Goal: Task Accomplishment & Management: Use online tool/utility

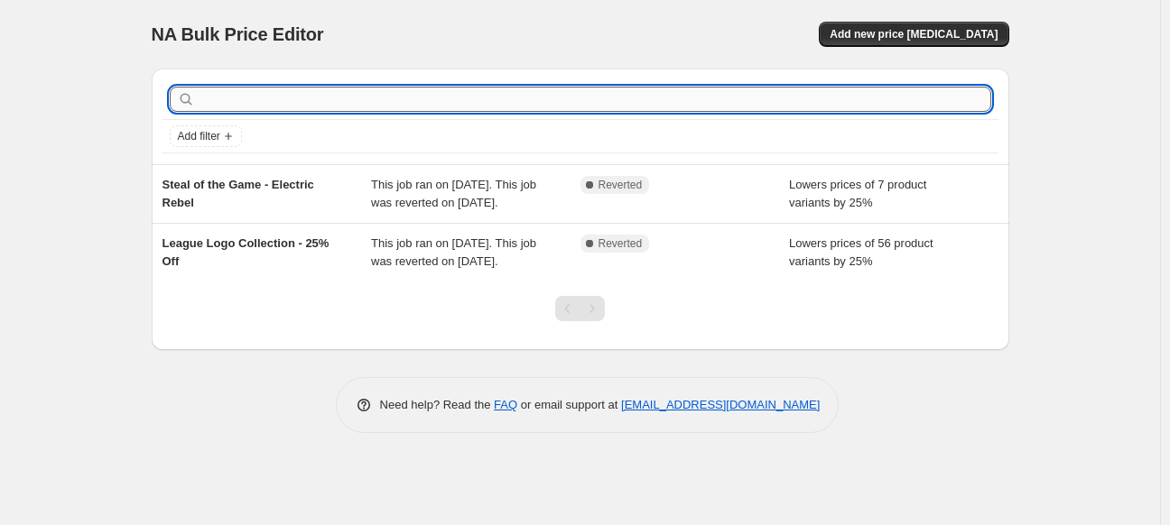
click at [265, 94] on input "text" at bounding box center [595, 99] width 793 height 25
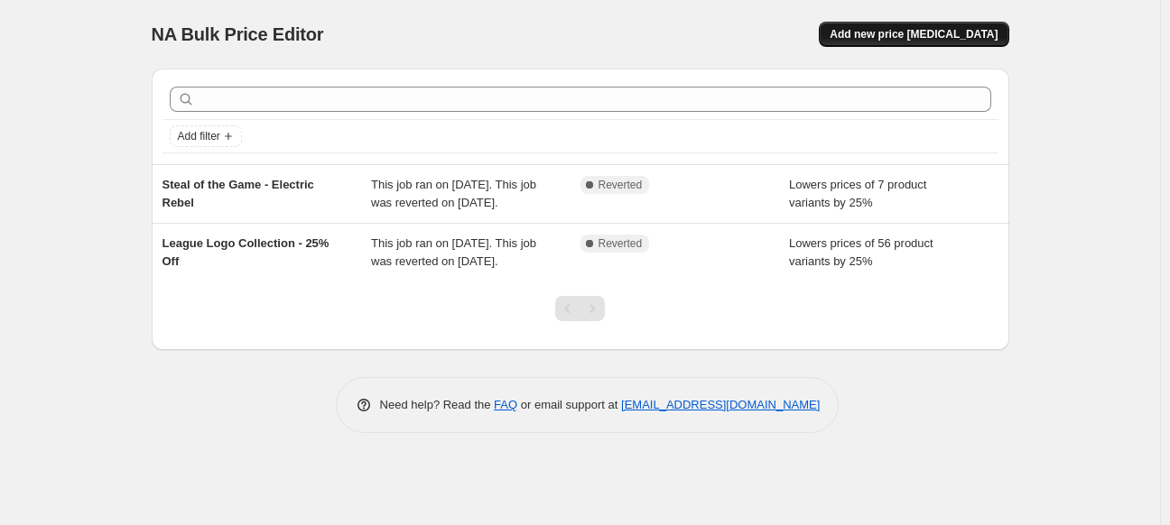
click at [888, 29] on span "Add new price change job" at bounding box center [914, 34] width 168 height 14
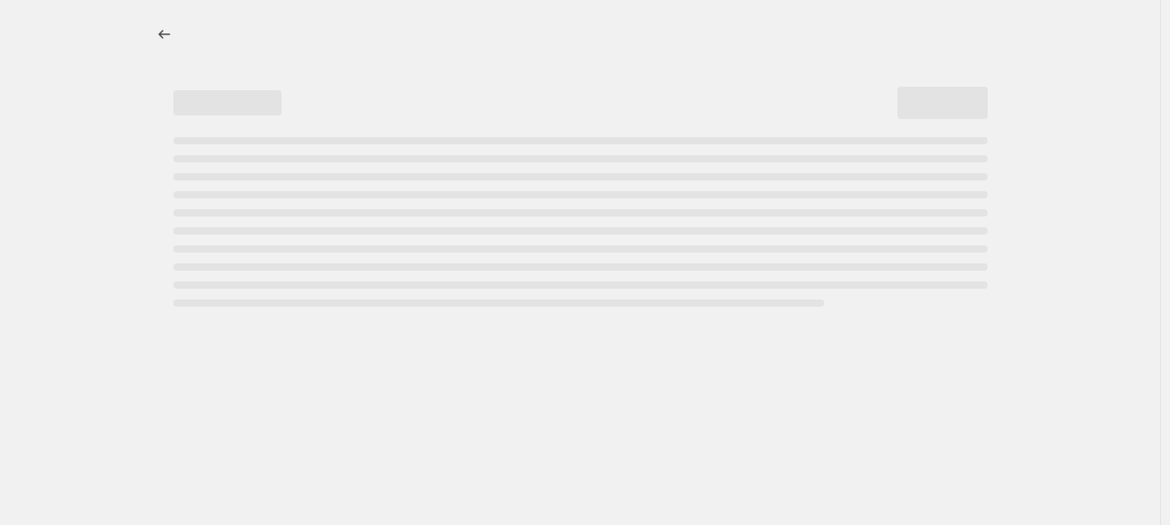
select select "percentage"
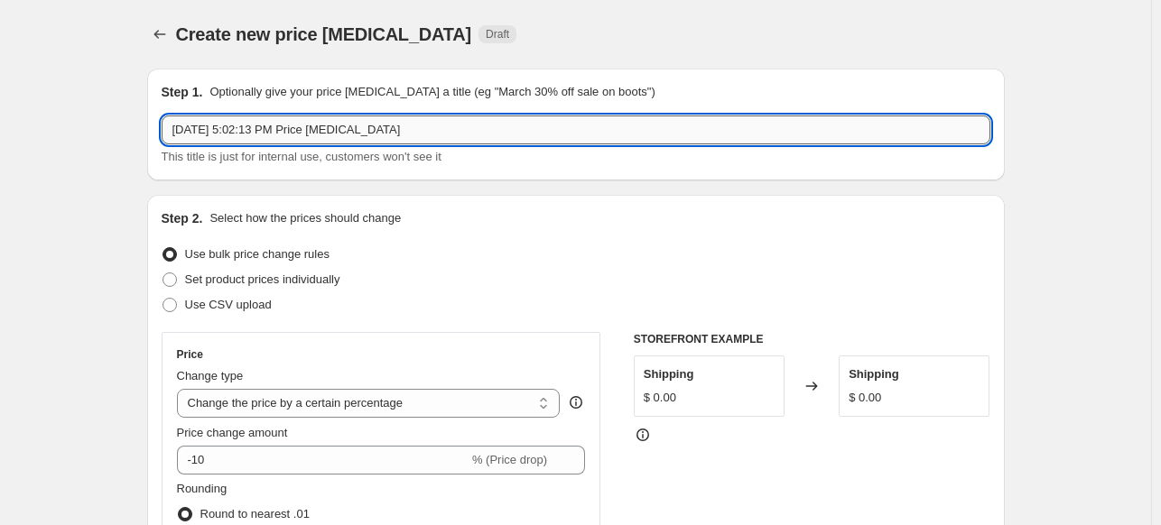
click at [302, 128] on input "Aug 13, 2025, 5:02:13 PM Price change job" at bounding box center [576, 130] width 829 height 29
drag, startPoint x: 461, startPoint y: 129, endPoint x: 14, endPoint y: 111, distance: 448.2
paste input "Nike Therma Hoodie Green"
type input "Nike Therma Hoodie Green - IOTG - 25% Off"
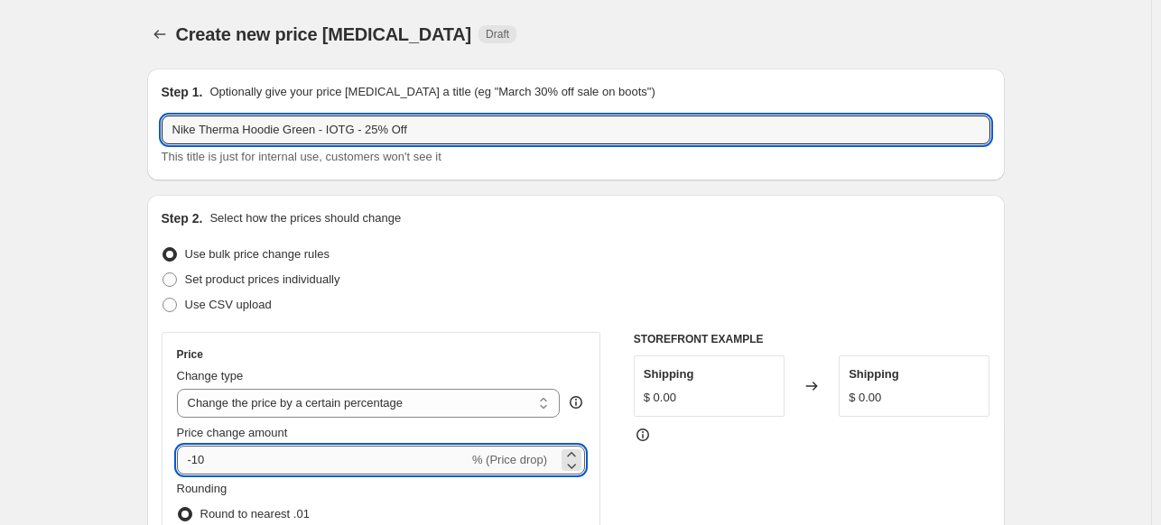
click at [230, 470] on input "-10" at bounding box center [323, 460] width 292 height 29
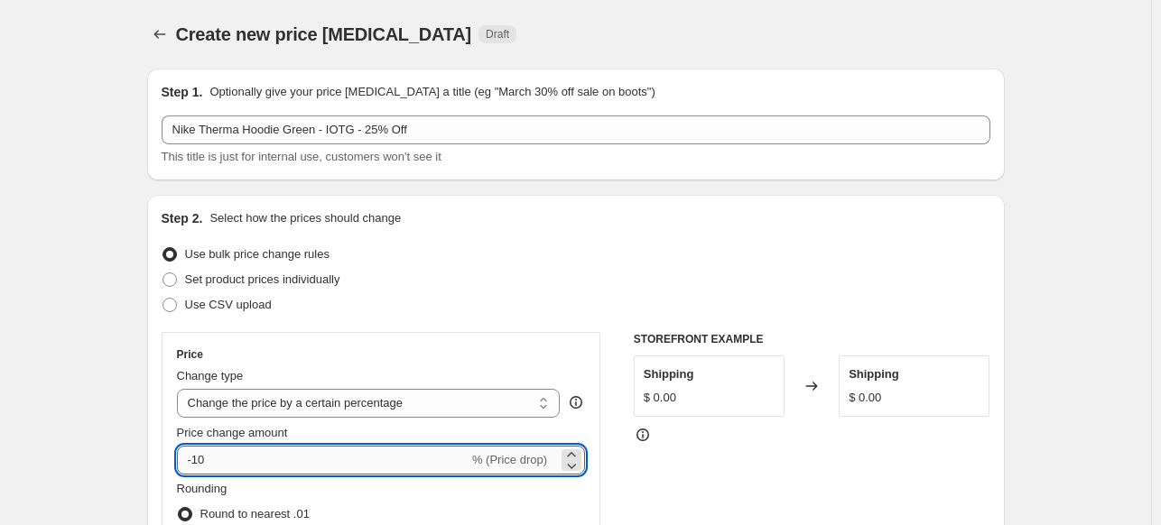
type input "-1"
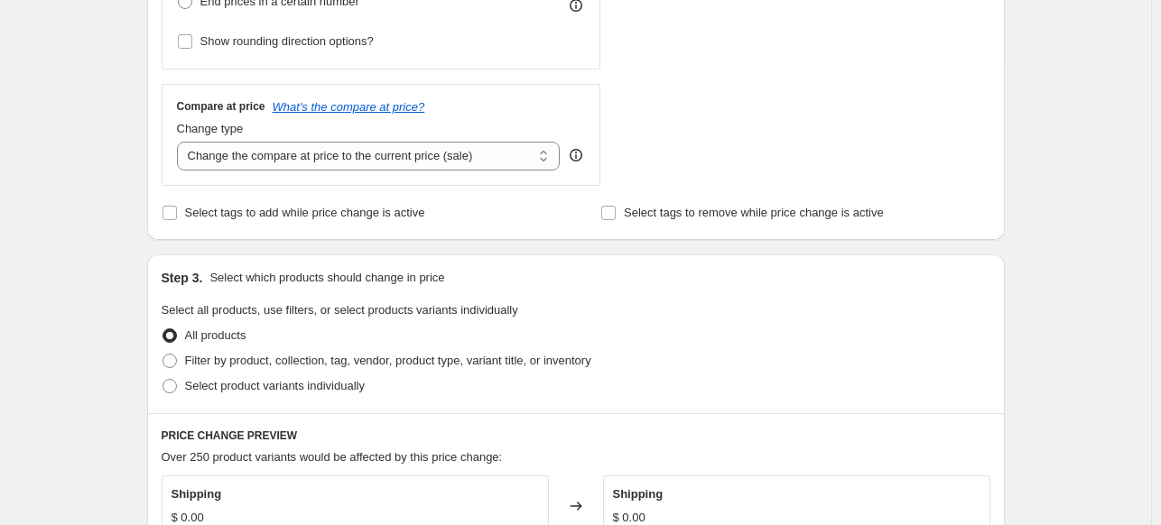
scroll to position [632, 0]
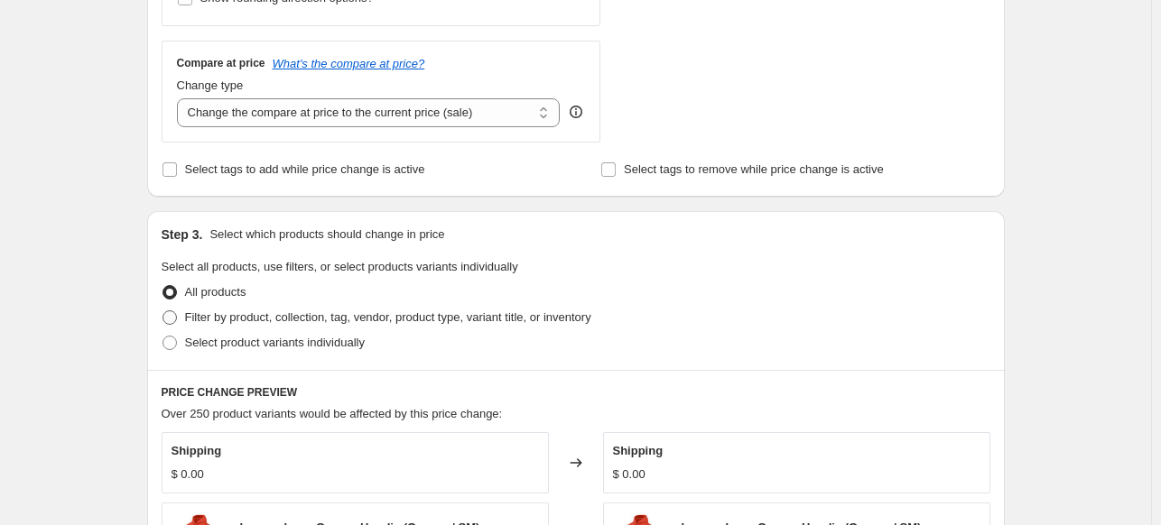
type input "-25"
click at [172, 313] on span at bounding box center [170, 318] width 14 height 14
click at [163, 311] on input "Filter by product, collection, tag, vendor, product type, variant title, or inv…" at bounding box center [163, 311] width 1 height 1
radio input "true"
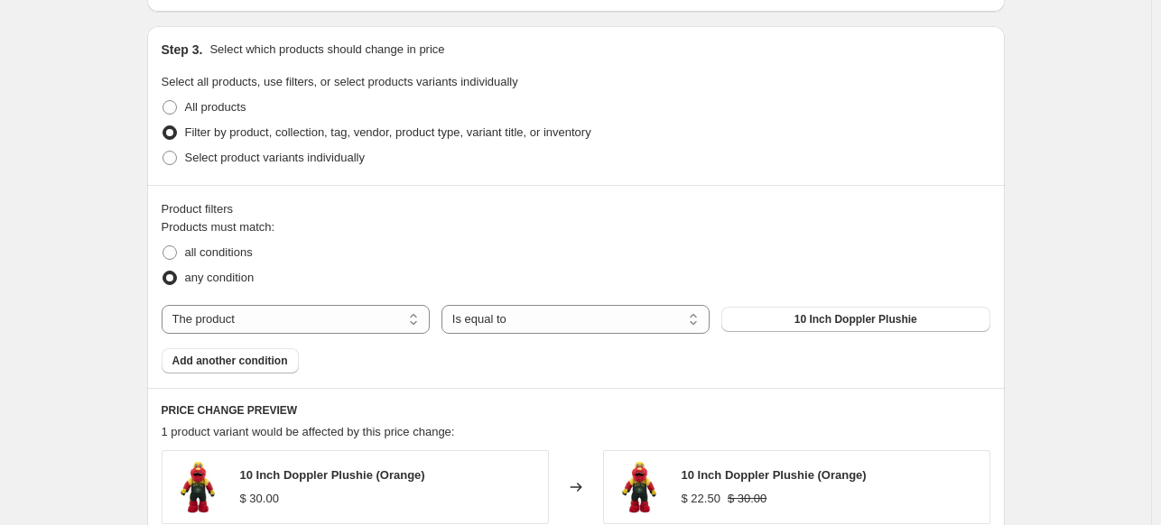
scroll to position [903, 0]
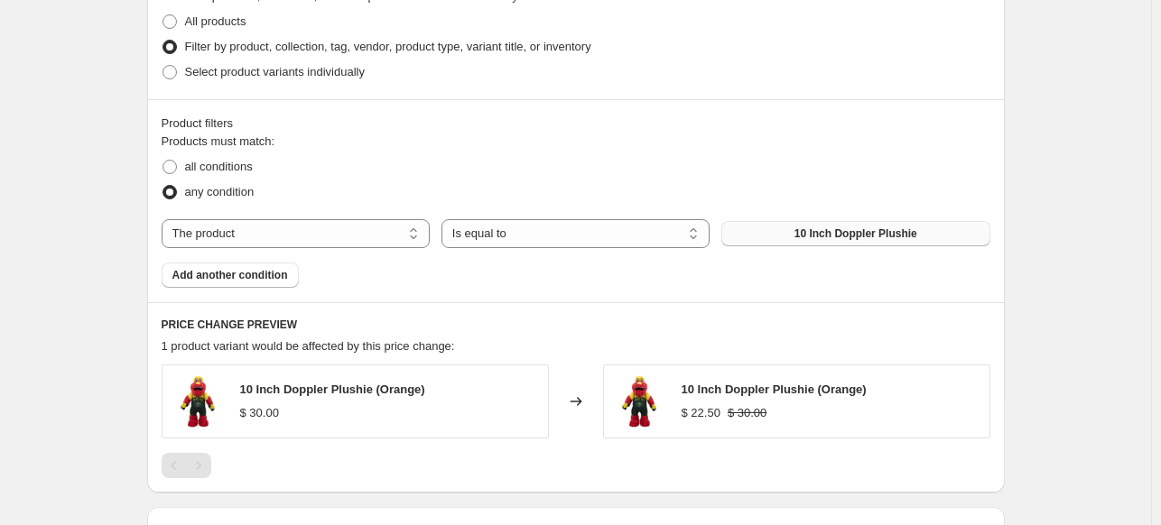
click at [829, 232] on span "10 Inch Doppler Plushie" at bounding box center [856, 234] width 123 height 14
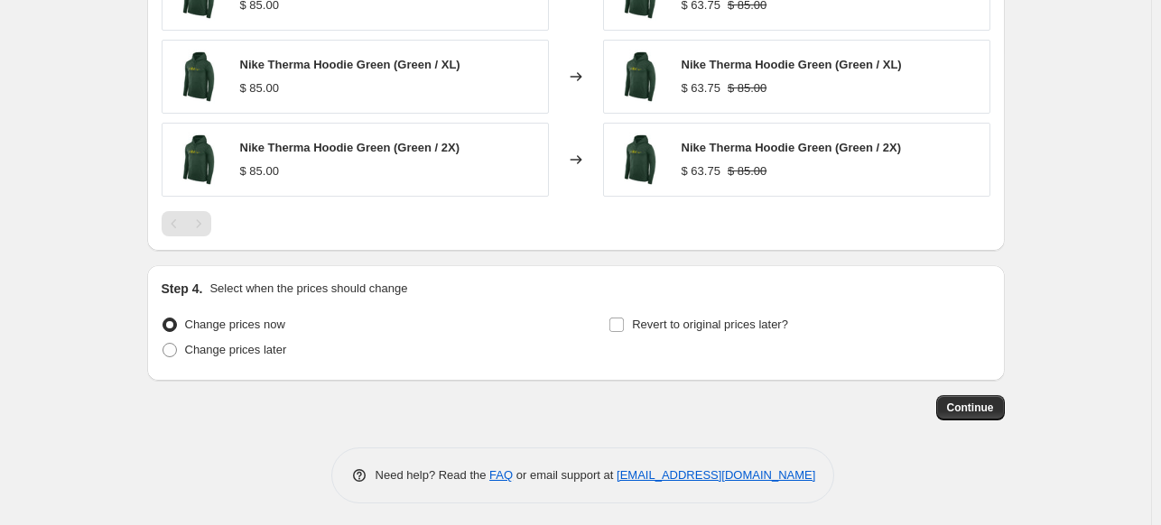
scroll to position [1481, 0]
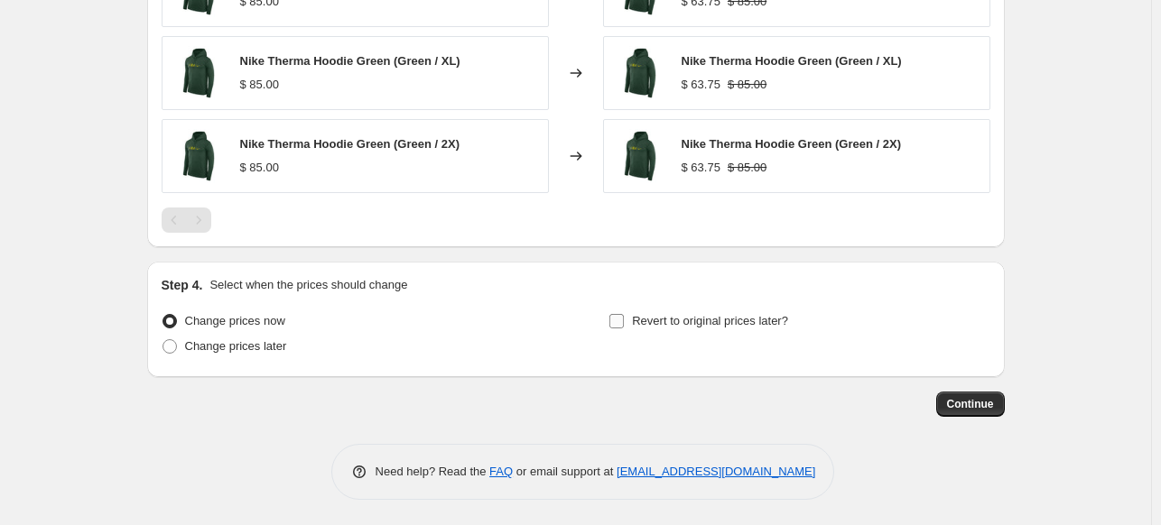
click at [622, 320] on input "Revert to original prices later?" at bounding box center [616, 321] width 14 height 14
checkbox input "true"
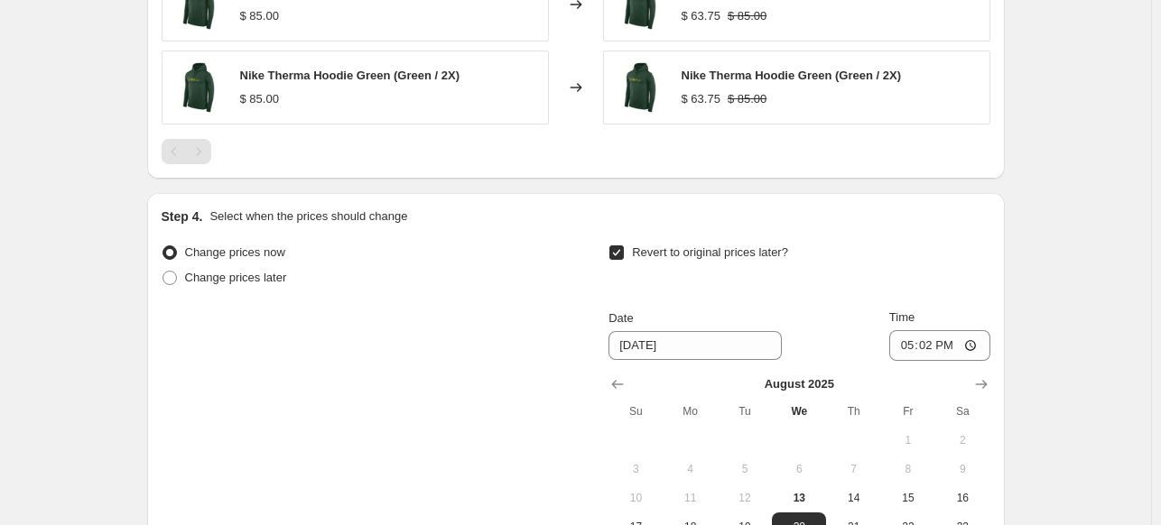
scroll to position [1817, 0]
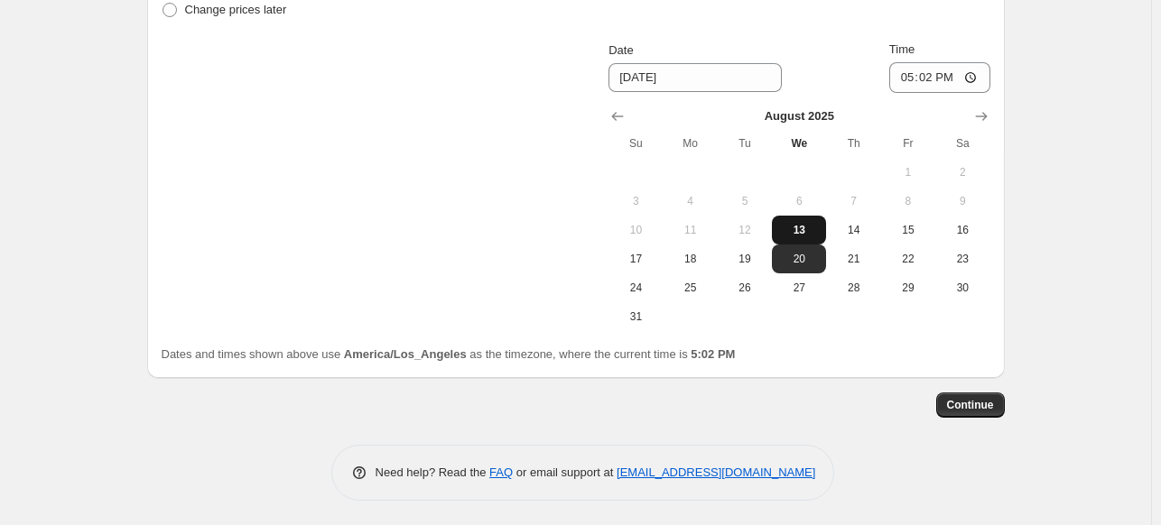
click at [803, 230] on span "13" at bounding box center [799, 230] width 40 height 14
type input "8/13/2025"
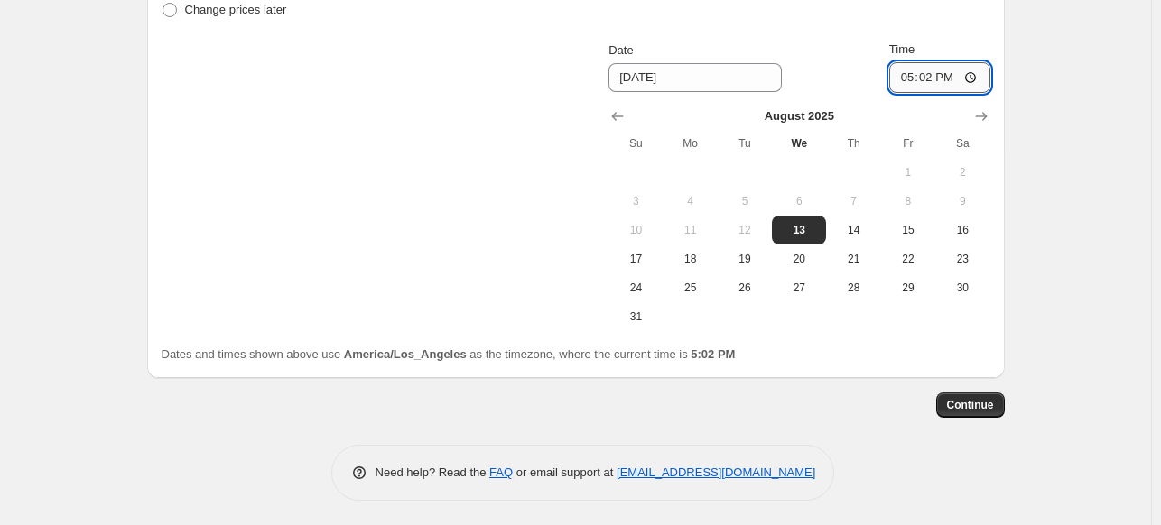
click at [906, 79] on input "17:02" at bounding box center [939, 77] width 101 height 31
type input "23:59"
click at [987, 412] on button "Continue" at bounding box center [970, 405] width 69 height 25
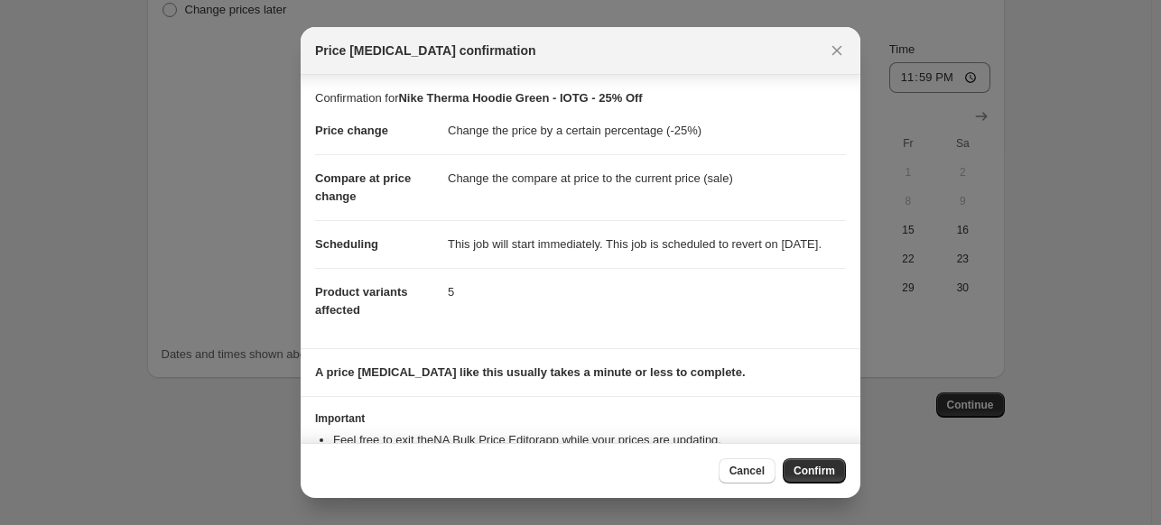
scroll to position [84, 0]
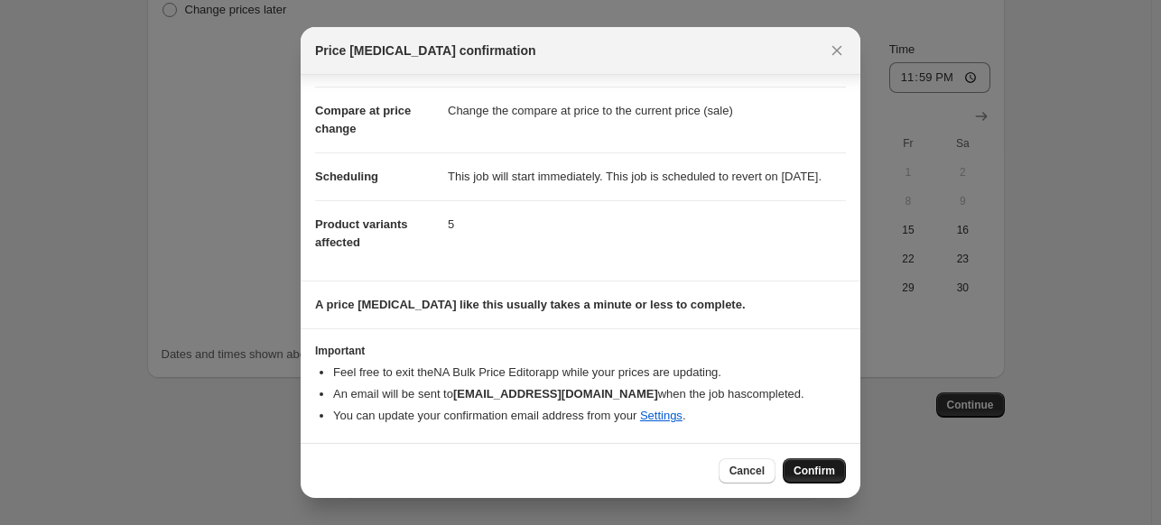
click at [820, 482] on button "Confirm" at bounding box center [814, 471] width 63 height 25
